Goal: Transaction & Acquisition: Purchase product/service

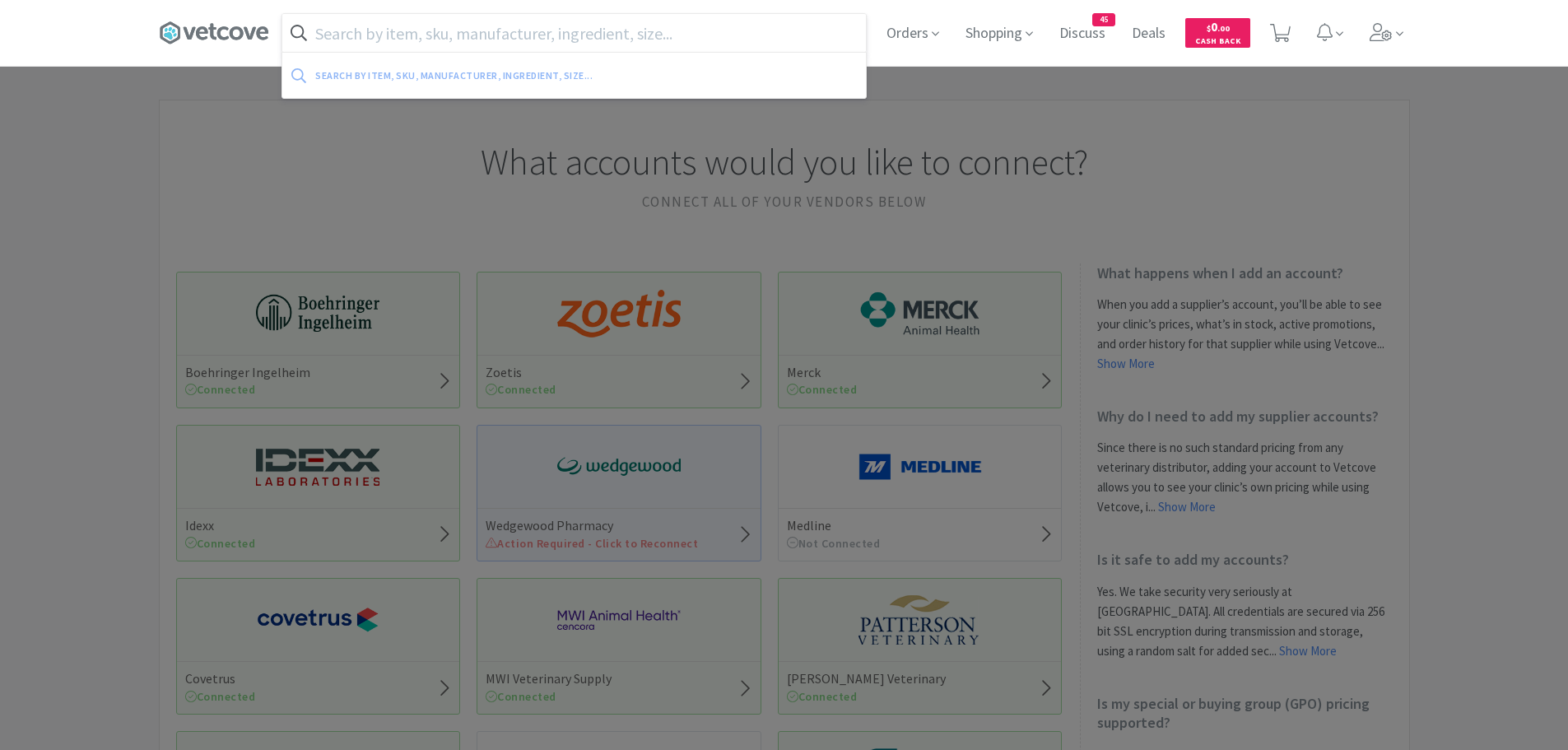
click at [371, 40] on input "text" at bounding box center [574, 32] width 584 height 38
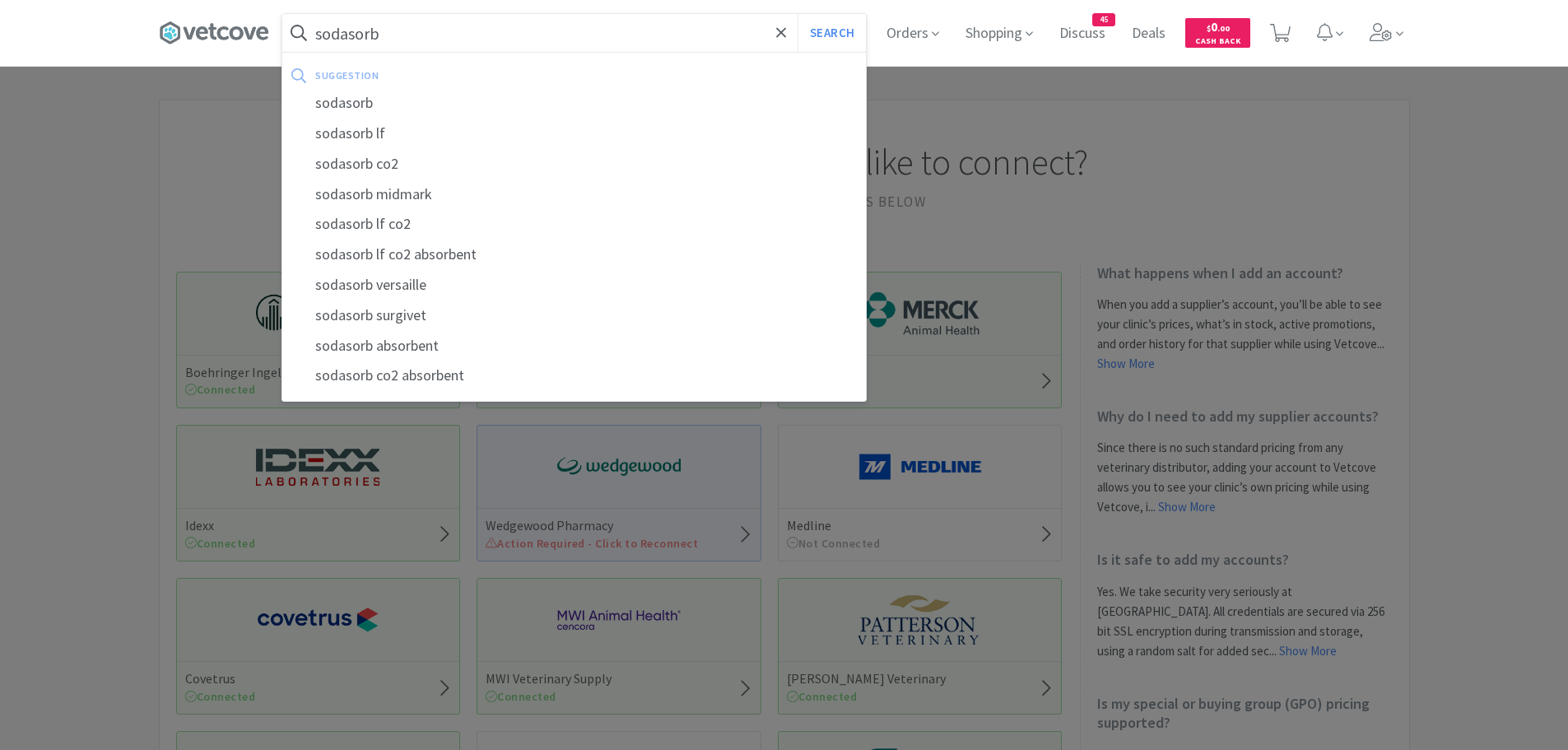
type input "sodasorb"
click at [797, 14] on button "Search" at bounding box center [831, 32] width 69 height 38
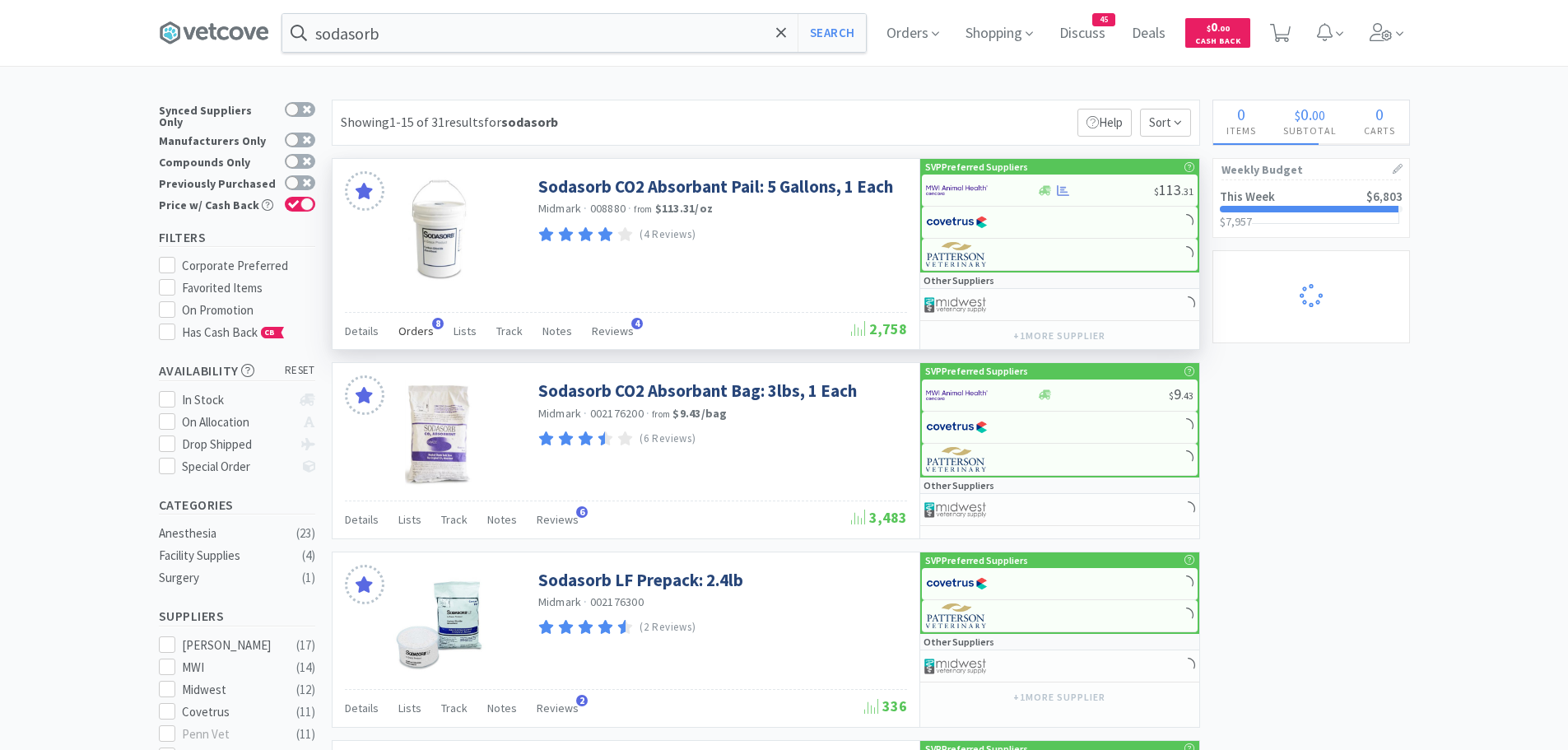
click at [421, 325] on span "Orders" at bounding box center [415, 331] width 36 height 14
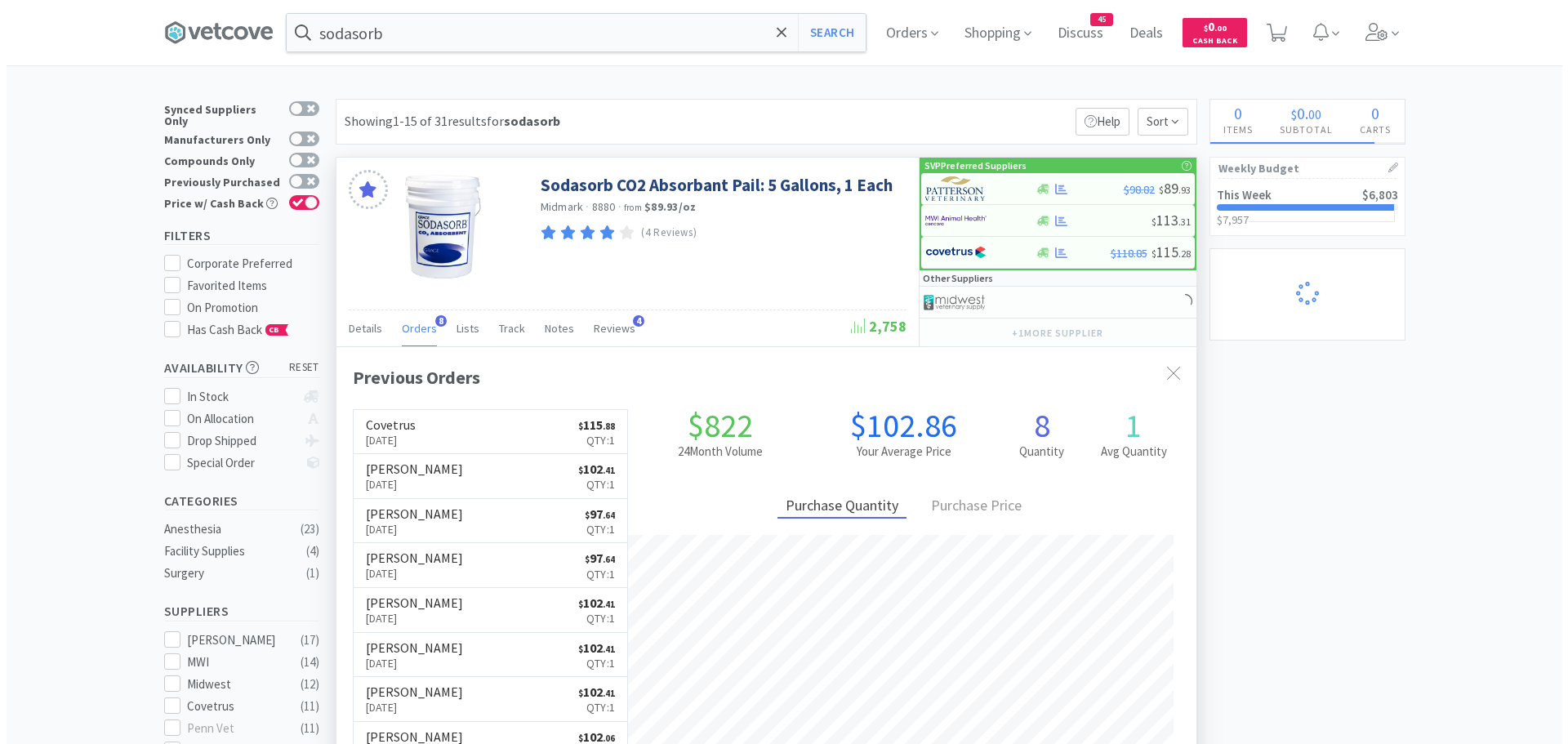
scroll to position [437, 860]
click at [954, 189] on img at bounding box center [949, 189] width 61 height 25
select select "1"
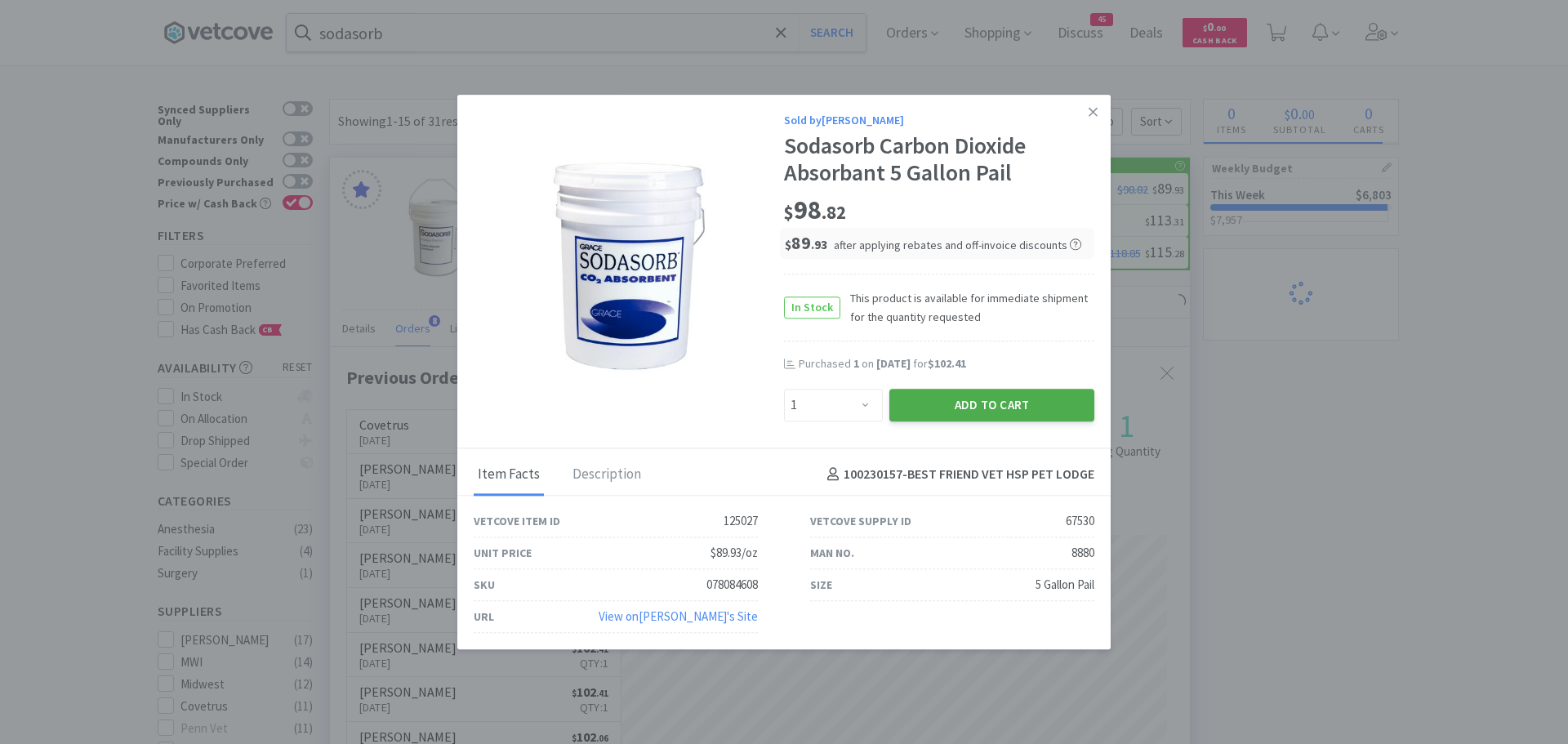
click at [980, 405] on button "Add to Cart" at bounding box center [992, 405] width 205 height 33
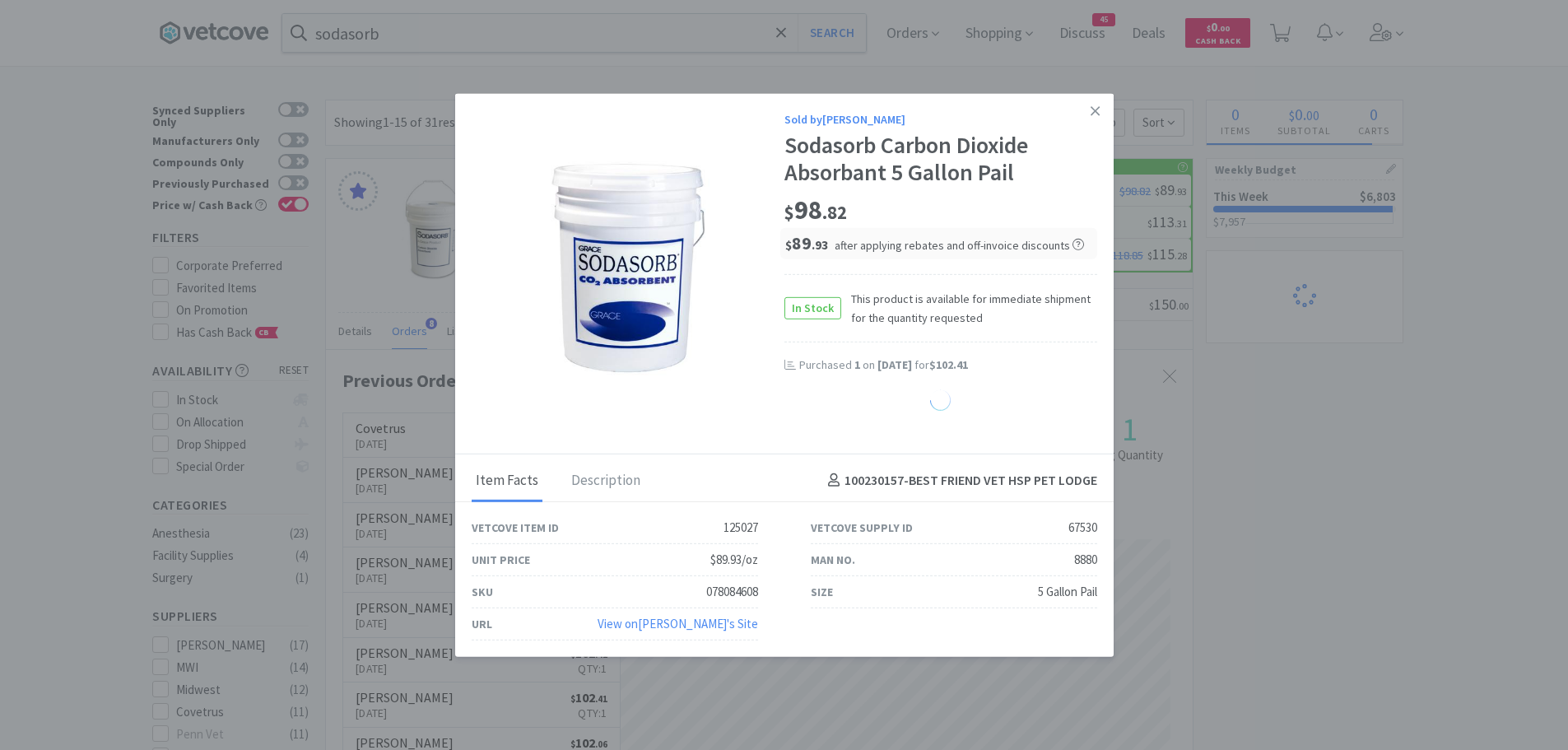
select select "1"
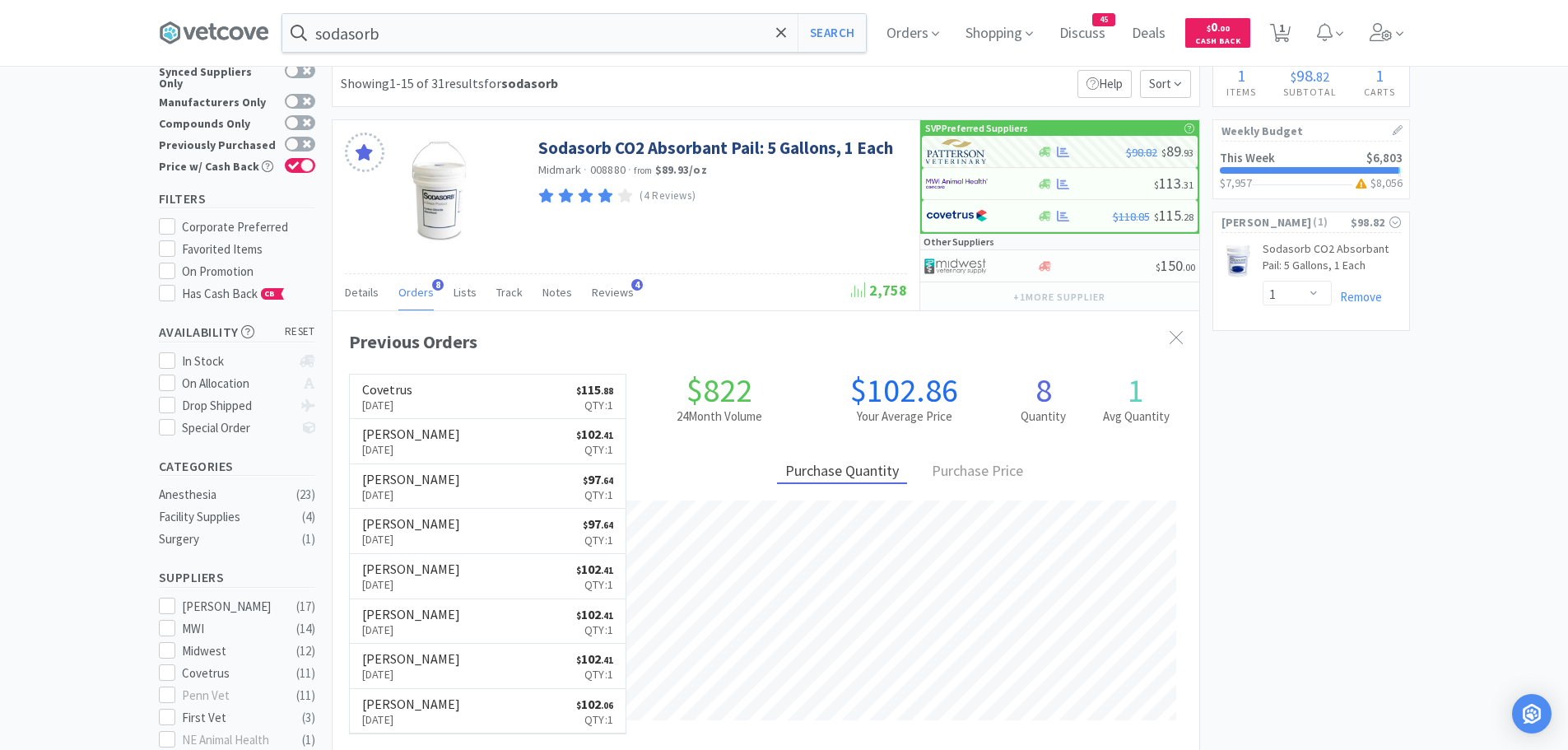
scroll to position [0, 0]
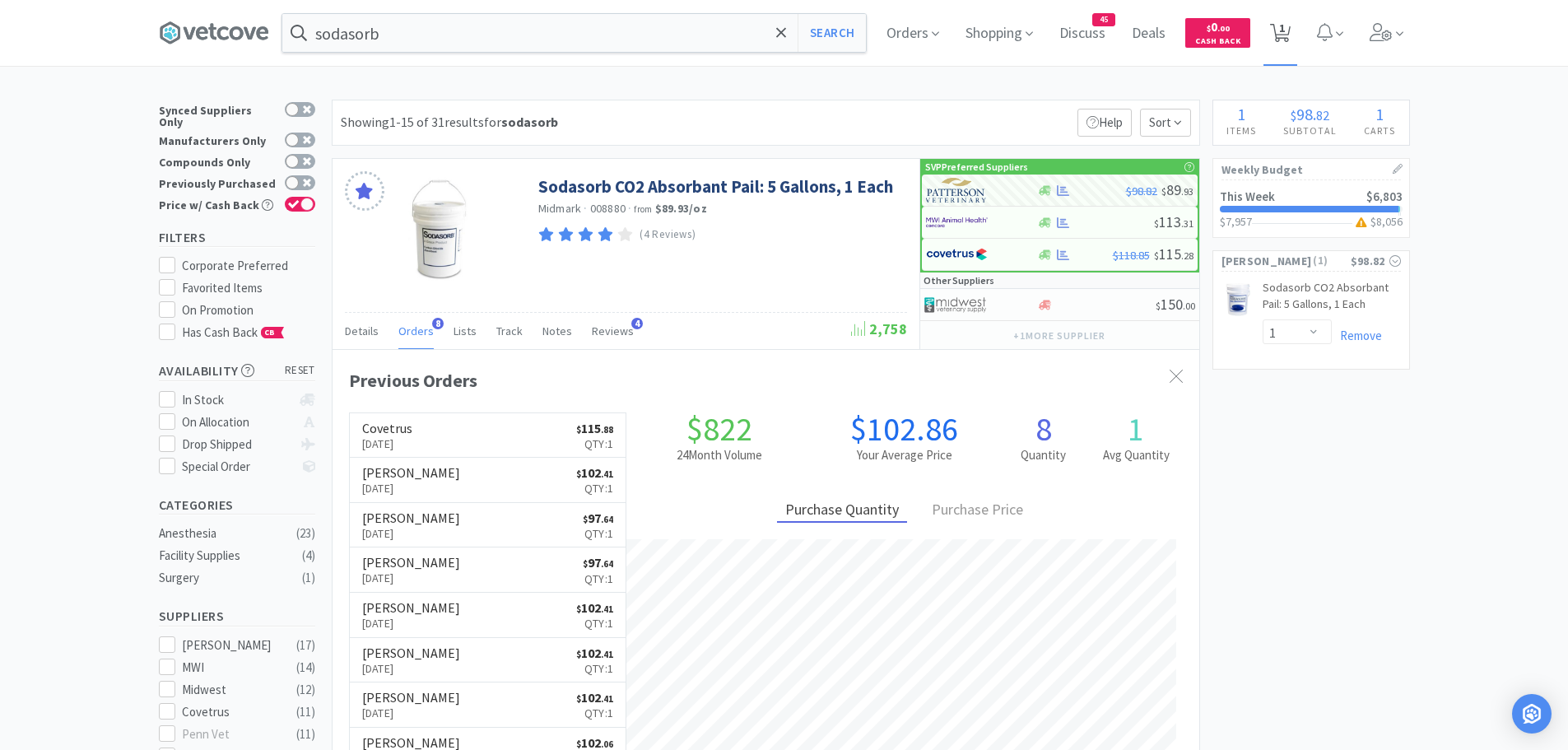
click at [1285, 36] on span "1" at bounding box center [1282, 28] width 6 height 66
select select "1"
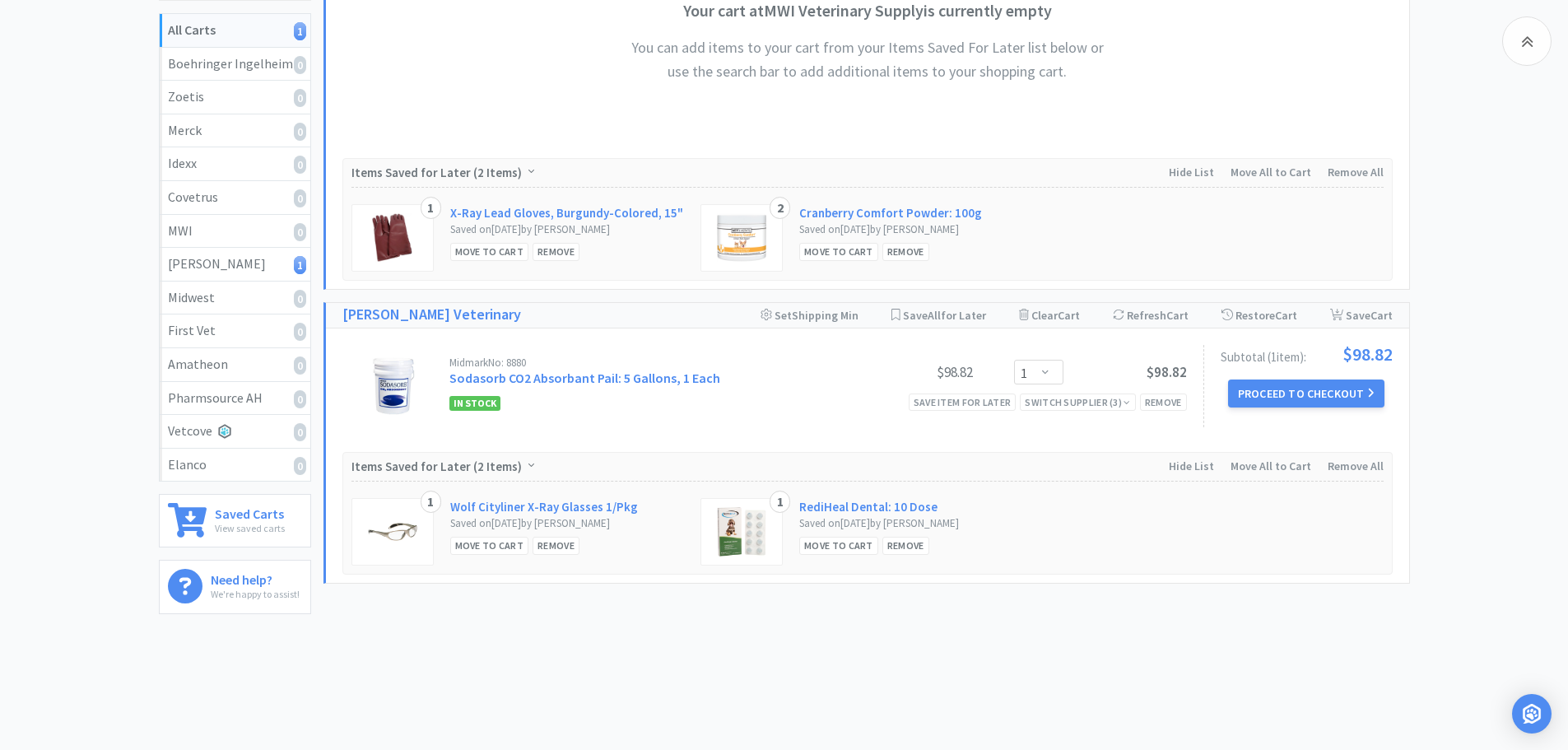
scroll to position [311, 0]
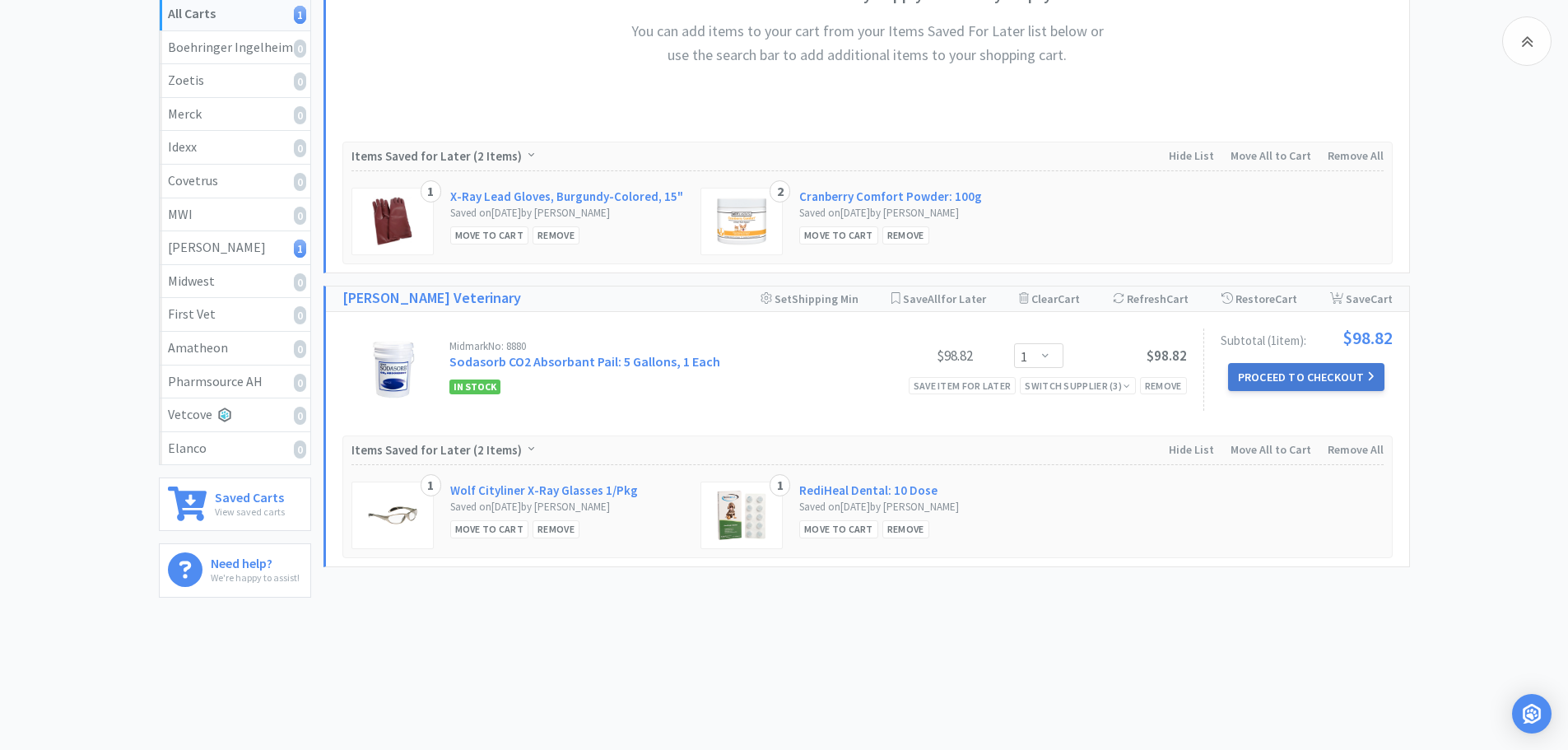
click at [1262, 378] on button "Proceed to Checkout" at bounding box center [1306, 377] width 157 height 28
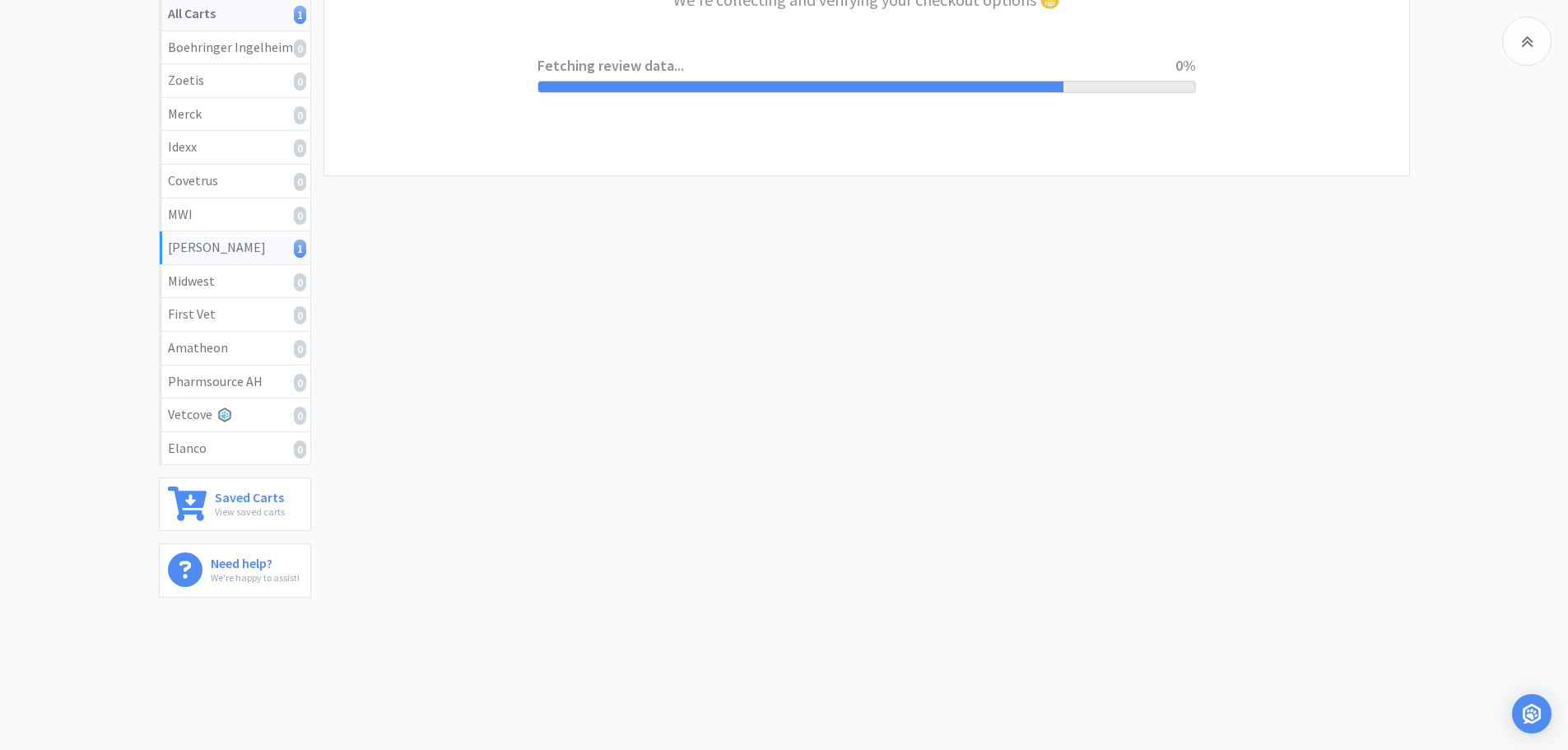
select select "1"
